Goal: Information Seeking & Learning: Learn about a topic

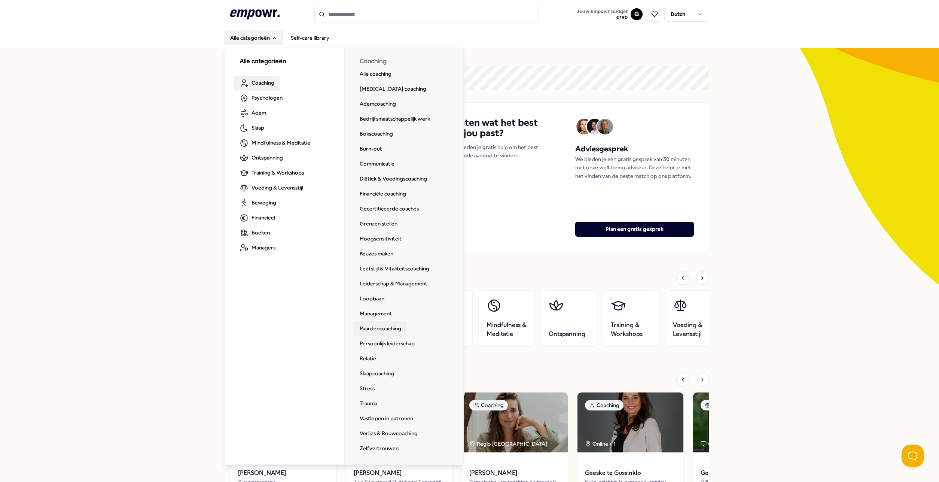
click at [370, 329] on link "Paardencoaching" at bounding box center [381, 328] width 54 height 15
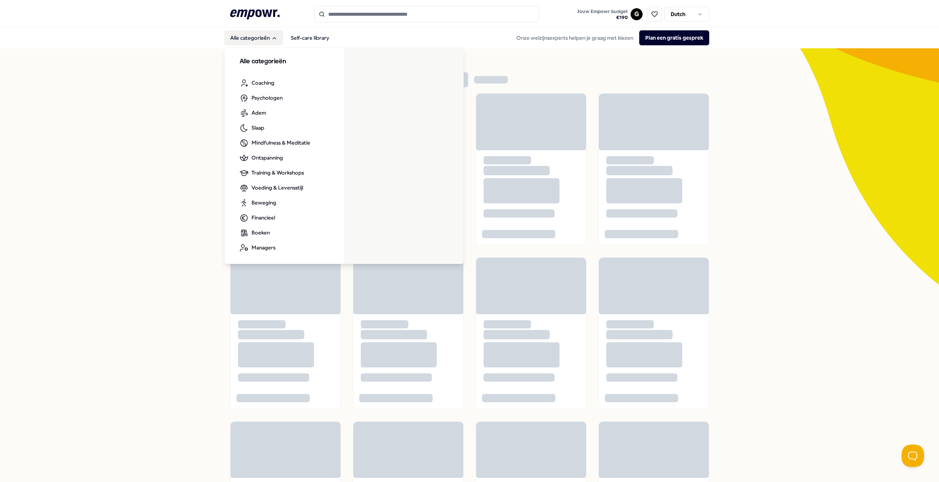
click at [235, 39] on button "Alle categorieën" at bounding box center [253, 37] width 59 height 15
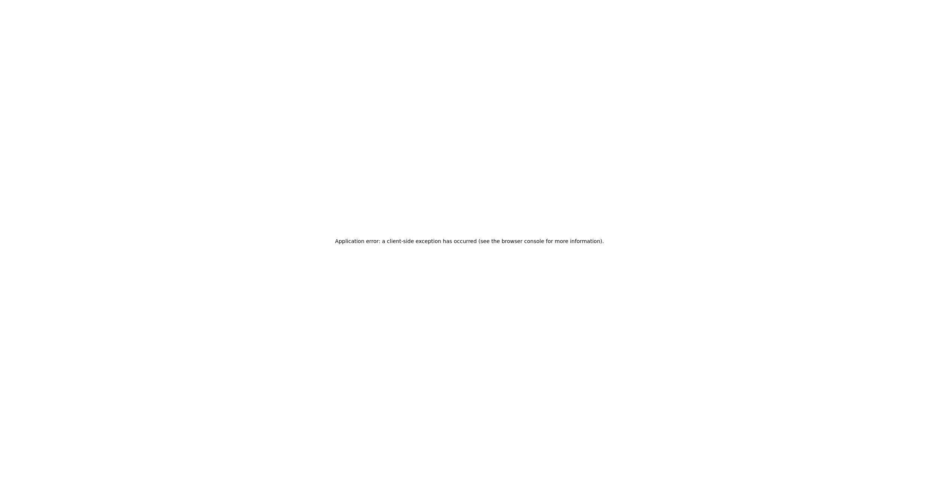
click at [235, 39] on div "Application error: a client-side exception has occurred (see the browser consol…" at bounding box center [469, 241] width 939 height 482
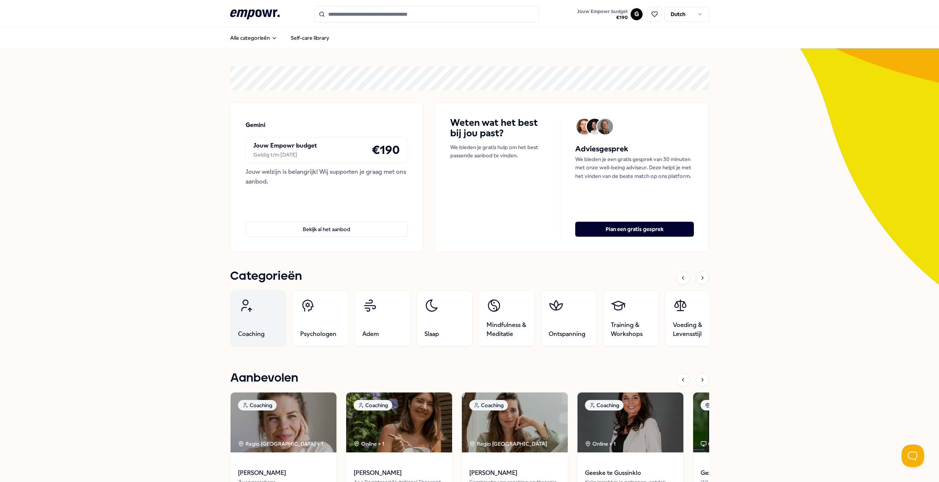
click at [245, 331] on span "Coaching" at bounding box center [251, 333] width 27 height 9
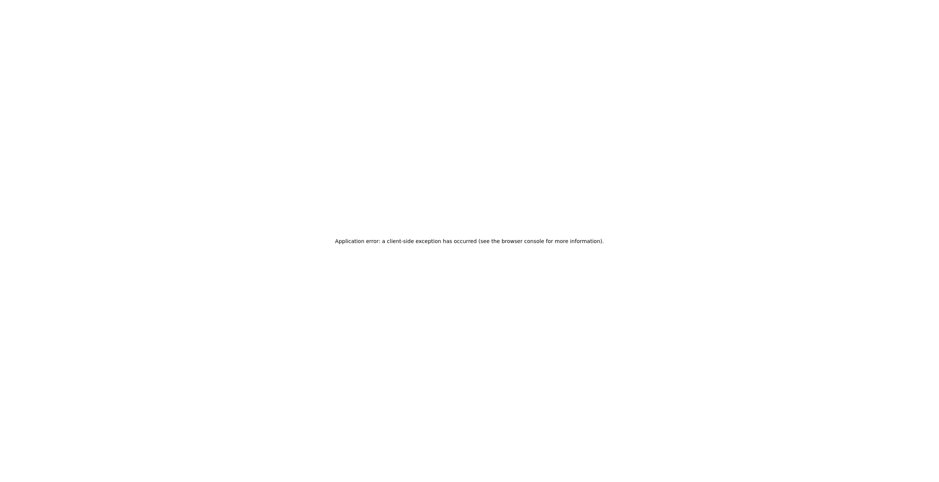
click at [632, 12] on div "Application error: a client-side exception has occurred (see the browser consol…" at bounding box center [469, 241] width 939 height 482
